Goal: Information Seeking & Learning: Learn about a topic

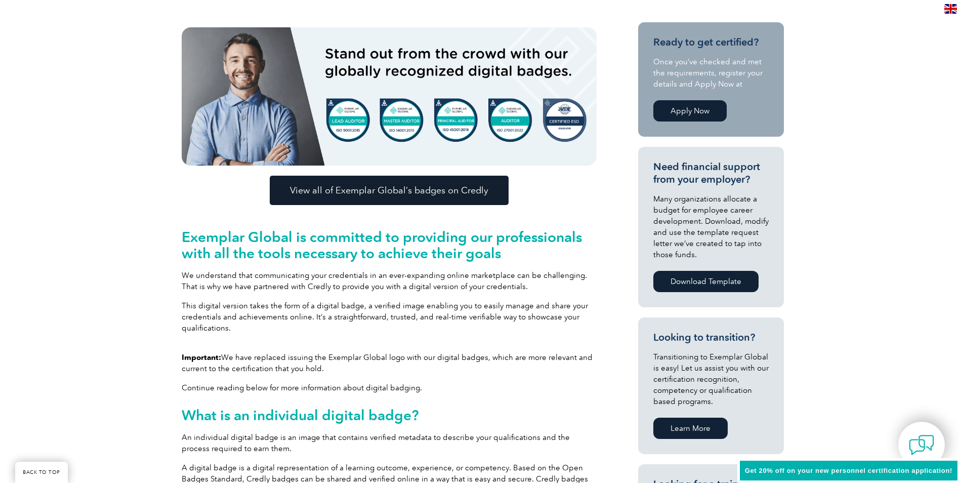
scroll to position [202, 0]
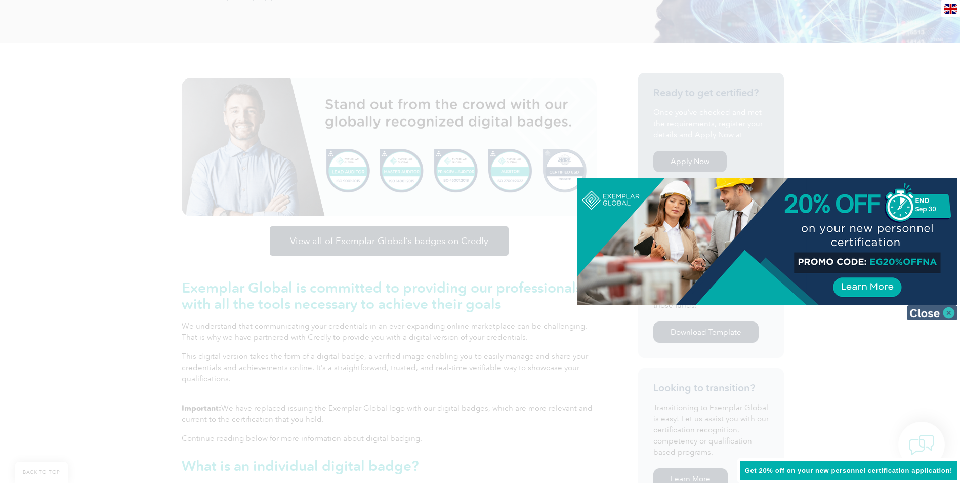
drag, startPoint x: 935, startPoint y: 311, endPoint x: 871, endPoint y: 313, distance: 64.3
click at [935, 312] on img at bounding box center [932, 312] width 51 height 15
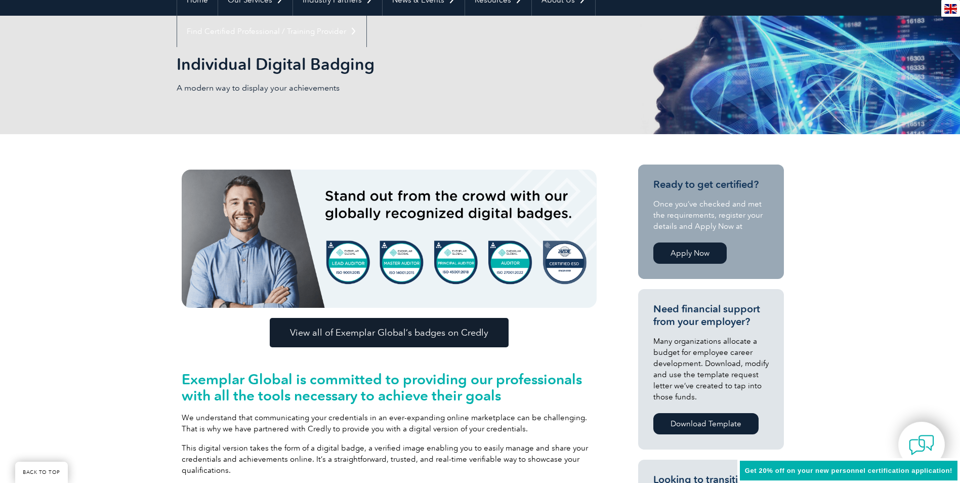
scroll to position [101, 0]
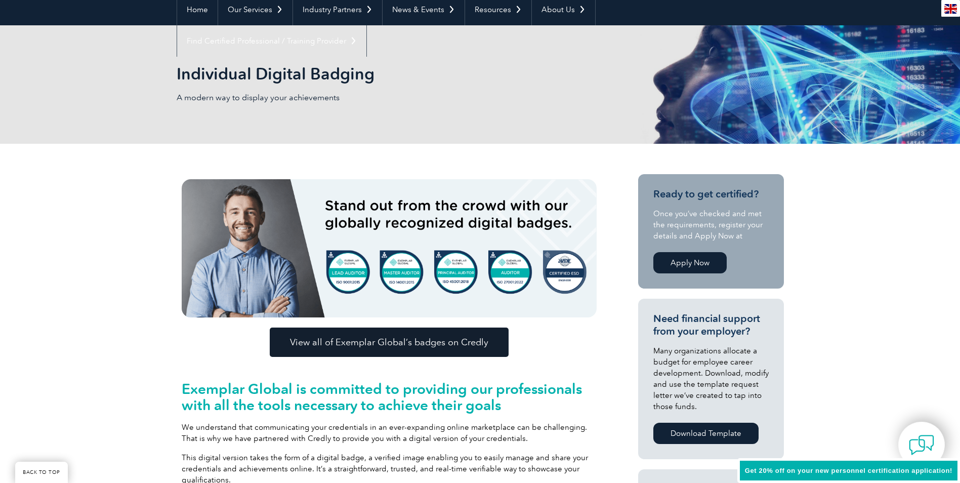
click at [359, 345] on span "View all of Exemplar Global’s badges on Credly" at bounding box center [389, 342] width 198 height 9
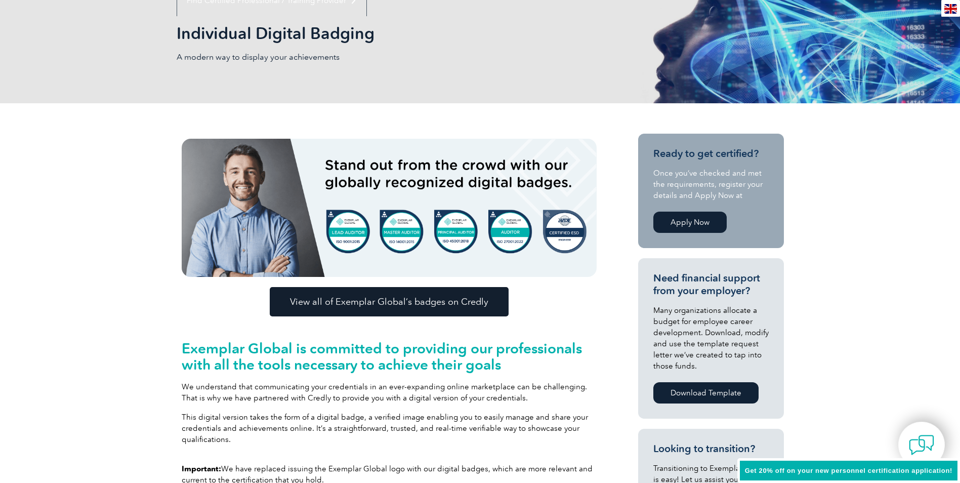
scroll to position [0, 0]
